Goal: Find specific page/section: Find specific page/section

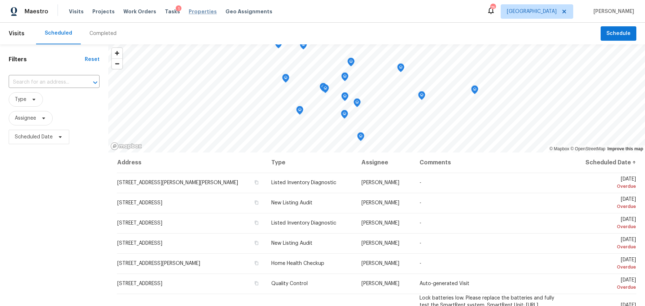
click at [189, 12] on span "Properties" at bounding box center [203, 11] width 28 height 7
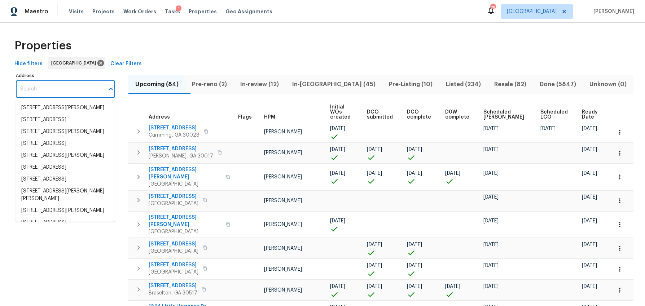
click at [45, 89] on input "Address" at bounding box center [60, 89] width 88 height 17
paste input "[STREET_ADDRESS][PERSON_NAME][PERSON_NAME]"
type input "[STREET_ADDRESS][PERSON_NAME][PERSON_NAME]"
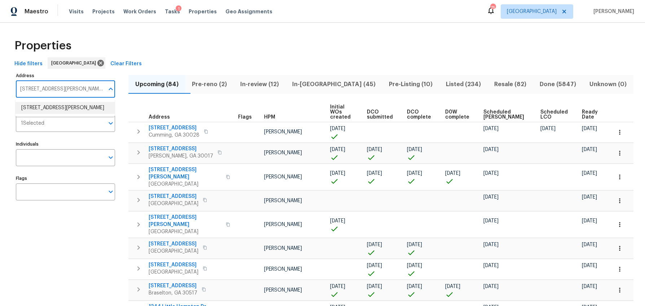
click at [50, 111] on li "[STREET_ADDRESS][PERSON_NAME]" at bounding box center [65, 108] width 99 height 12
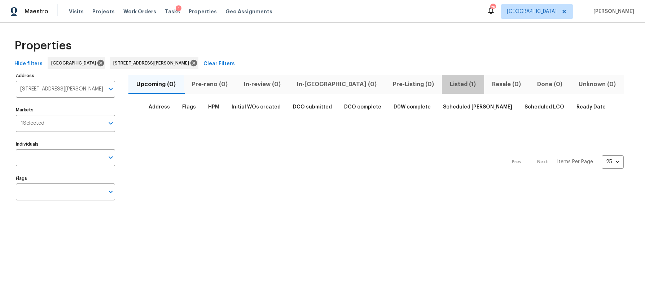
click at [446, 85] on span "Listed (1)" at bounding box center [463, 84] width 34 height 10
